Goal: Task Accomplishment & Management: Use online tool/utility

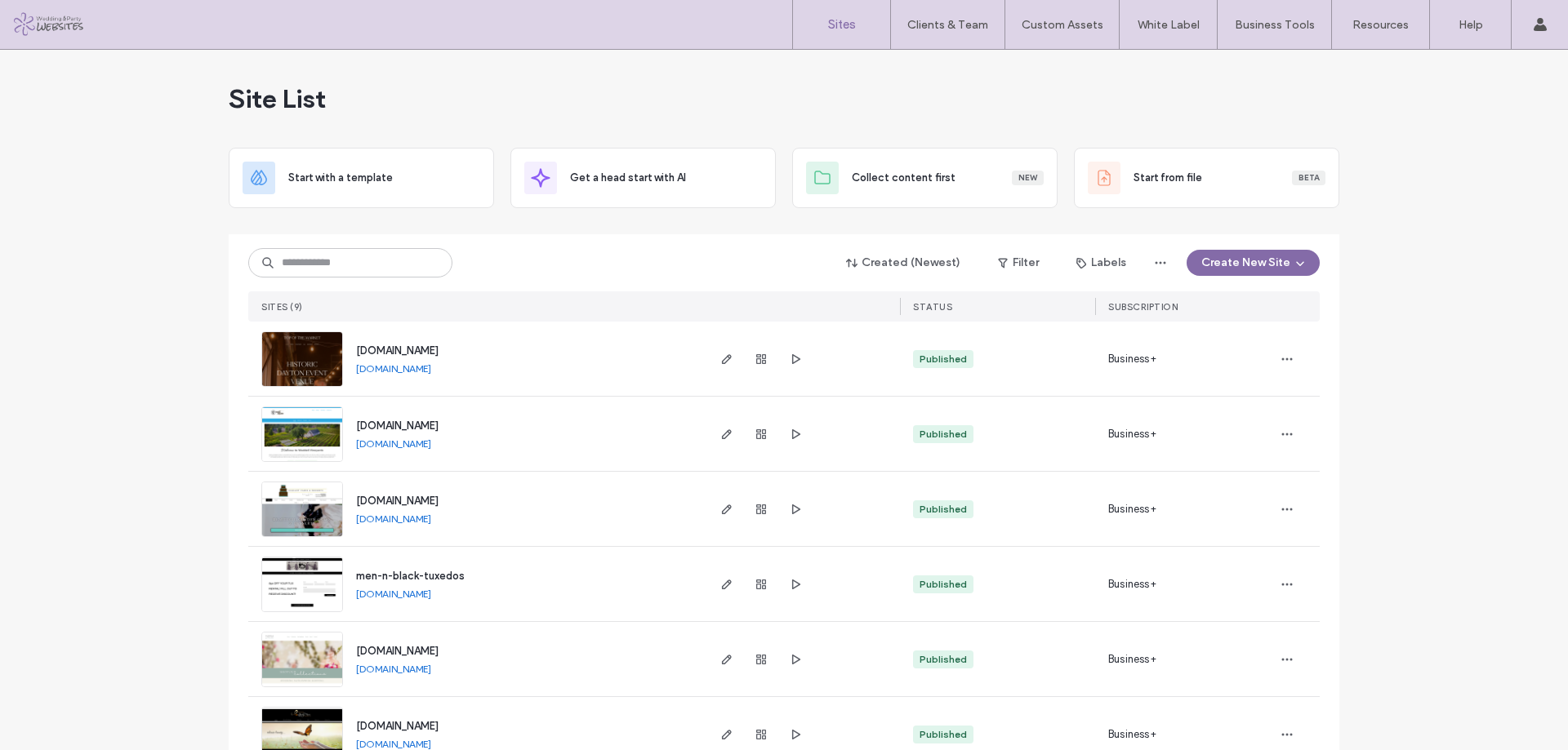
click at [1300, 264] on icon "button" at bounding box center [1300, 262] width 13 height 13
click at [1381, 219] on div "Site List Start with a template Get a head start with AI Collect content first …" at bounding box center [784, 533] width 1568 height 968
click at [1161, 258] on icon "button" at bounding box center [1160, 262] width 13 height 13
click at [1425, 304] on div "Site List Start with a template Get a head start with AI Collect content first …" at bounding box center [784, 533] width 1568 height 968
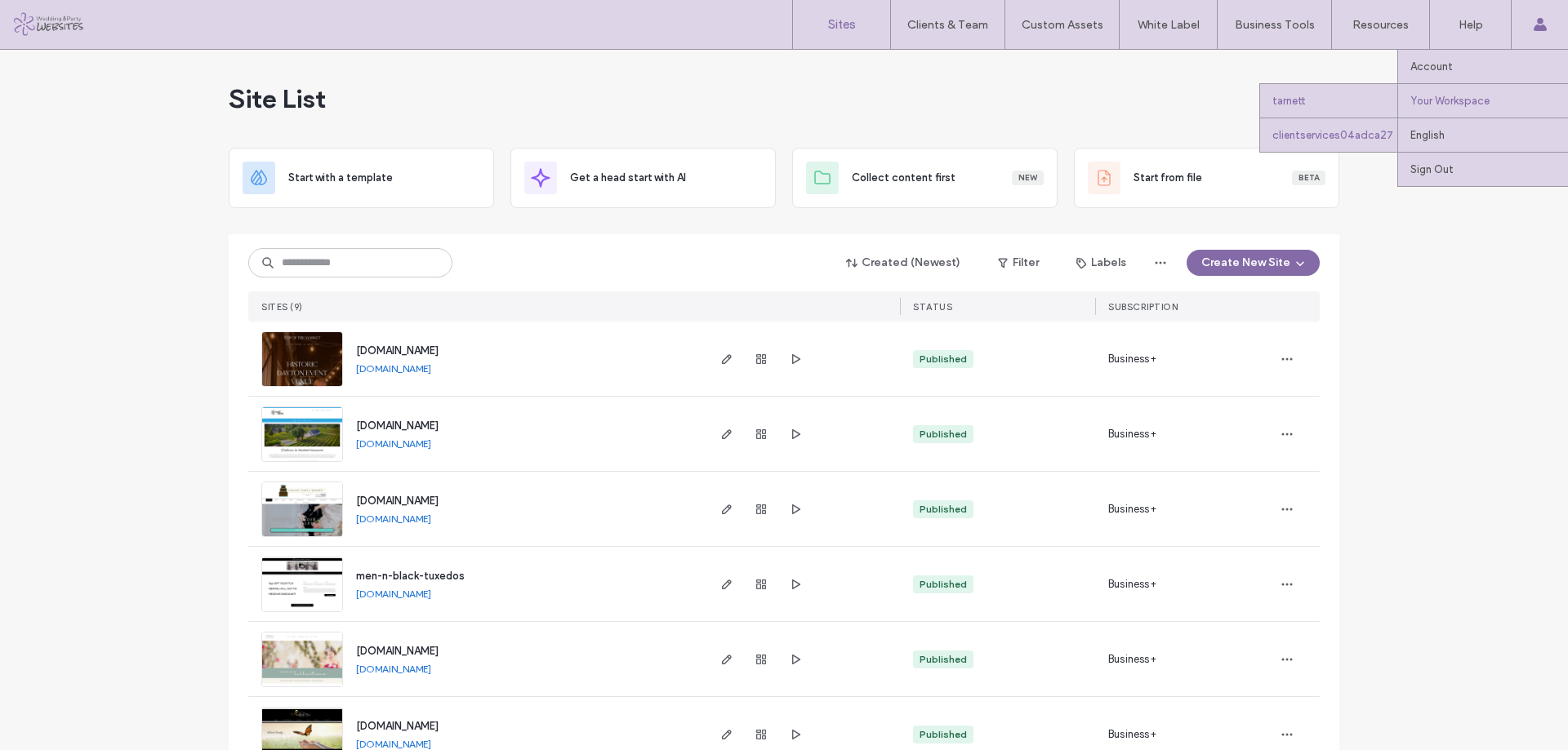
click at [1320, 139] on div "clientservices04adca27" at bounding box center [1328, 135] width 138 height 35
